Goal: Navigation & Orientation: Find specific page/section

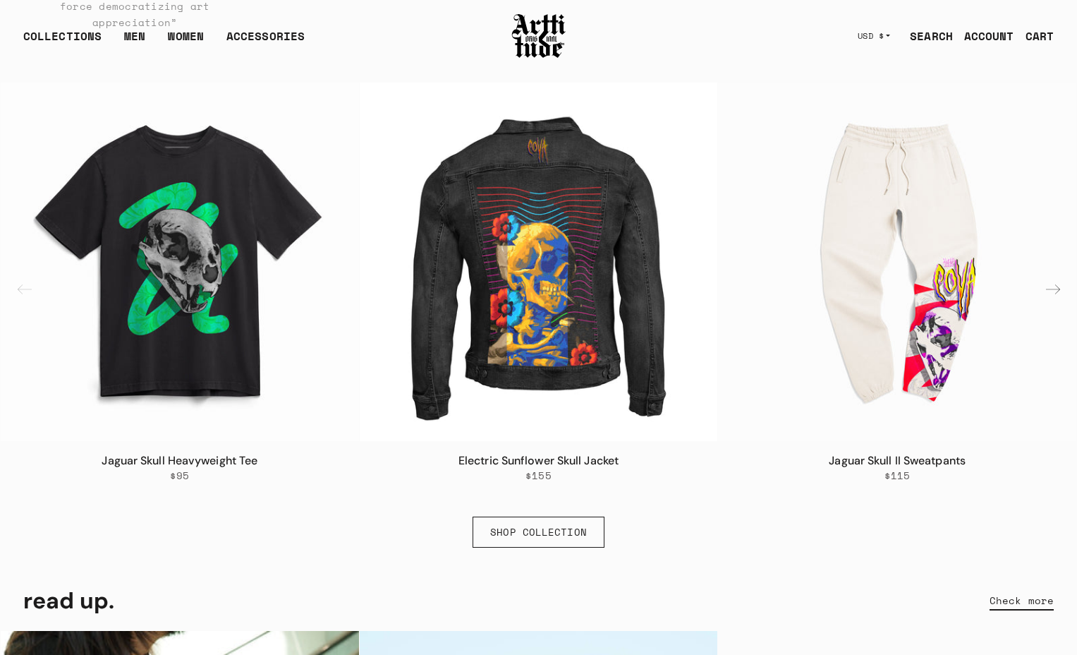
scroll to position [963, 0]
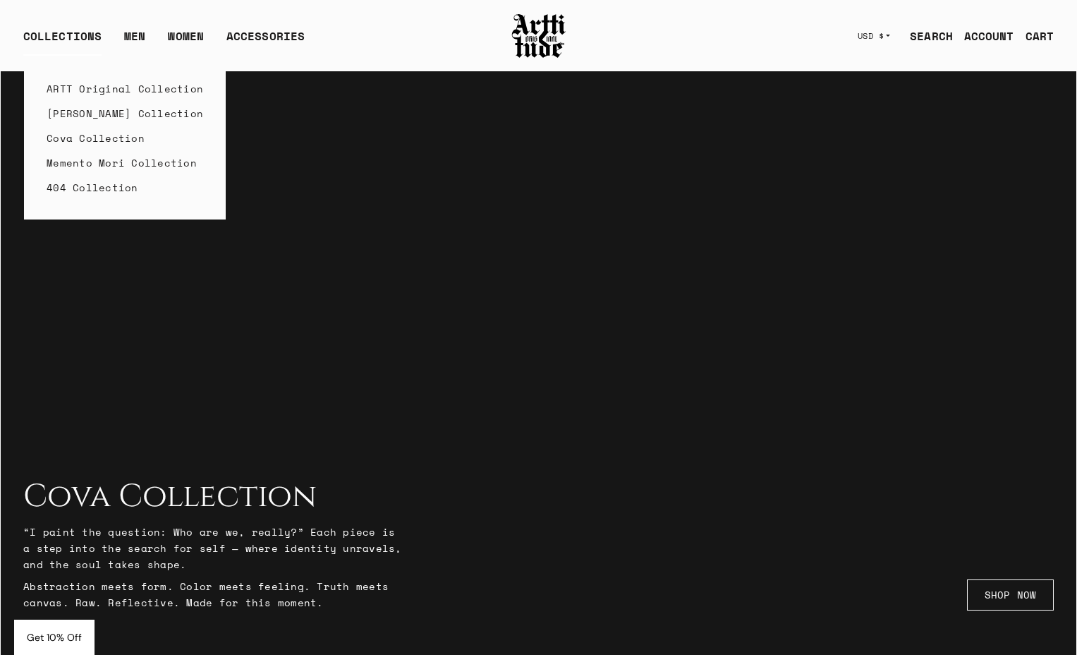
click at [104, 135] on link "Cova Collection" at bounding box center [125, 138] width 157 height 25
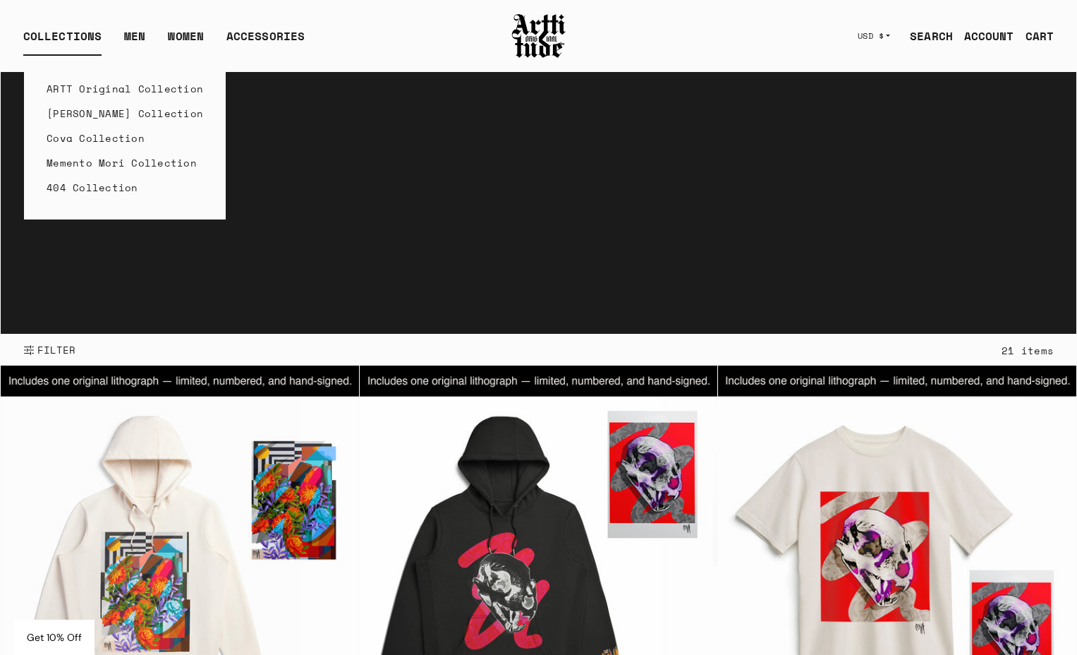
click at [79, 118] on link "[PERSON_NAME] Collection" at bounding box center [125, 113] width 157 height 25
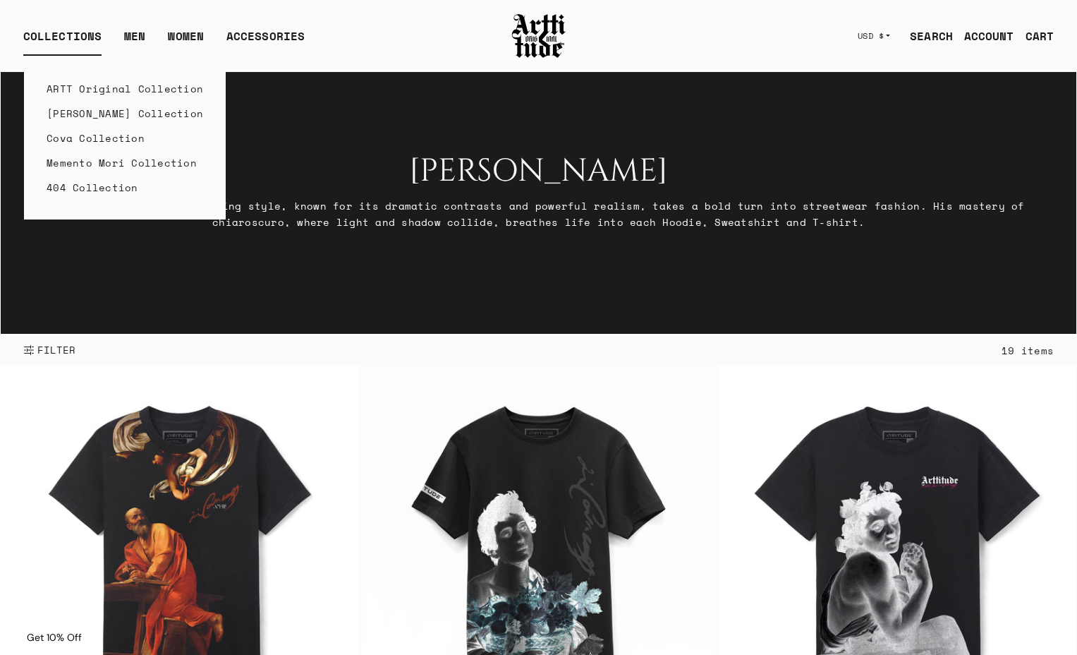
click at [83, 196] on link "404 Collection" at bounding box center [125, 187] width 157 height 25
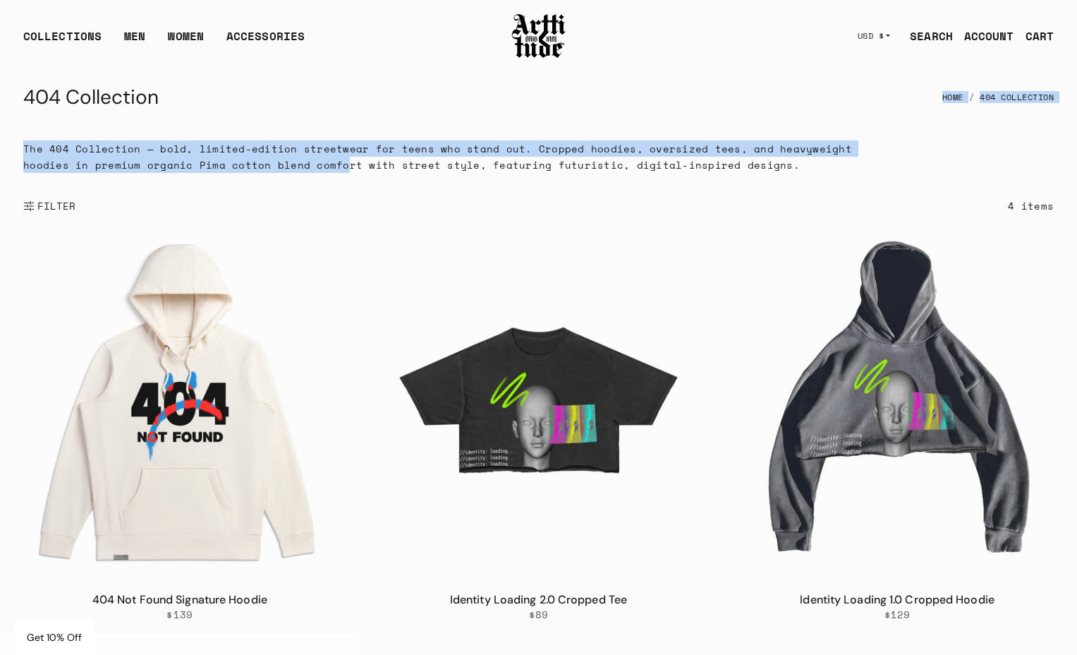
drag, startPoint x: 267, startPoint y: 116, endPoint x: 283, endPoint y: 157, distance: 43.8
click at [283, 157] on main "404 Collection Home 404 Collection The 404 Collection — bold, limited-edition s…" at bounding box center [539, 557] width 1076 height 973
click at [262, 109] on div "404 Collection Home 404 Collection" at bounding box center [538, 97] width 1030 height 34
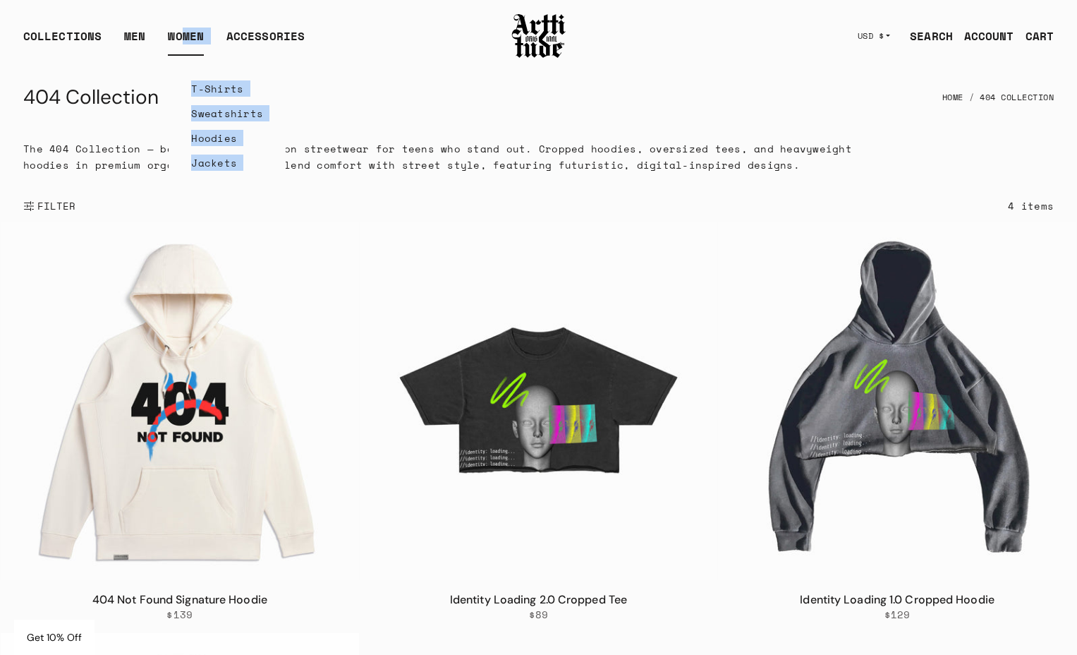
drag, startPoint x: 221, startPoint y: 26, endPoint x: 180, endPoint y: 34, distance: 41.6
click at [180, 34] on div "COLLECTIONS ARTT Original Collection Caravaggio Collection Cova Collection Meme…" at bounding box center [258, 35] width 470 height 39
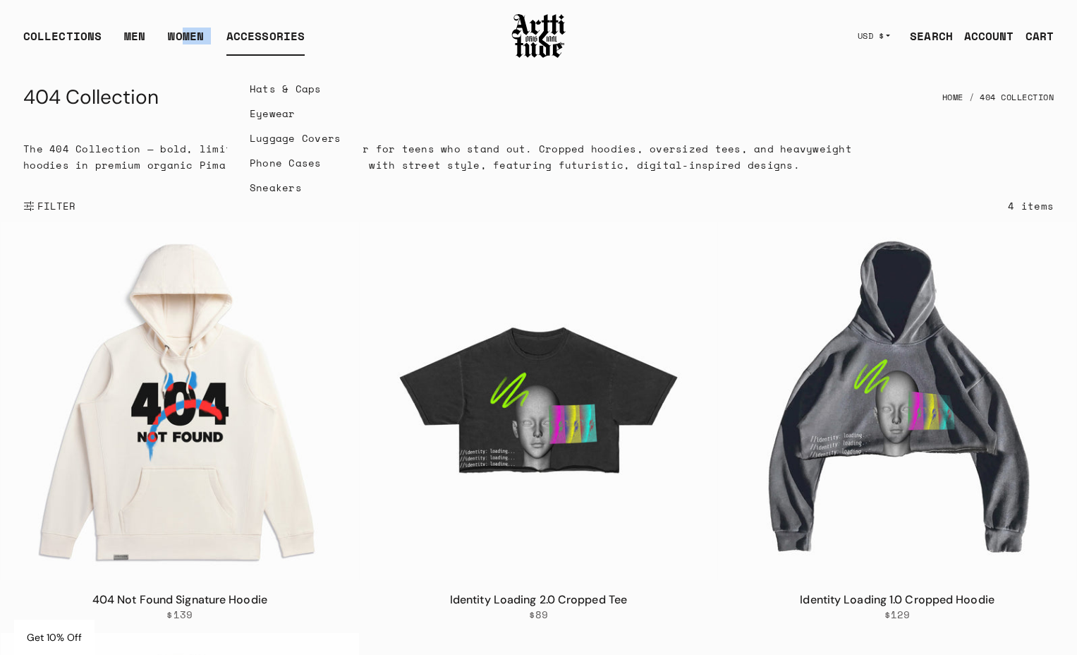
click at [267, 188] on link "Sneakers" at bounding box center [296, 187] width 92 height 25
